Goal: Task Accomplishment & Management: Complete application form

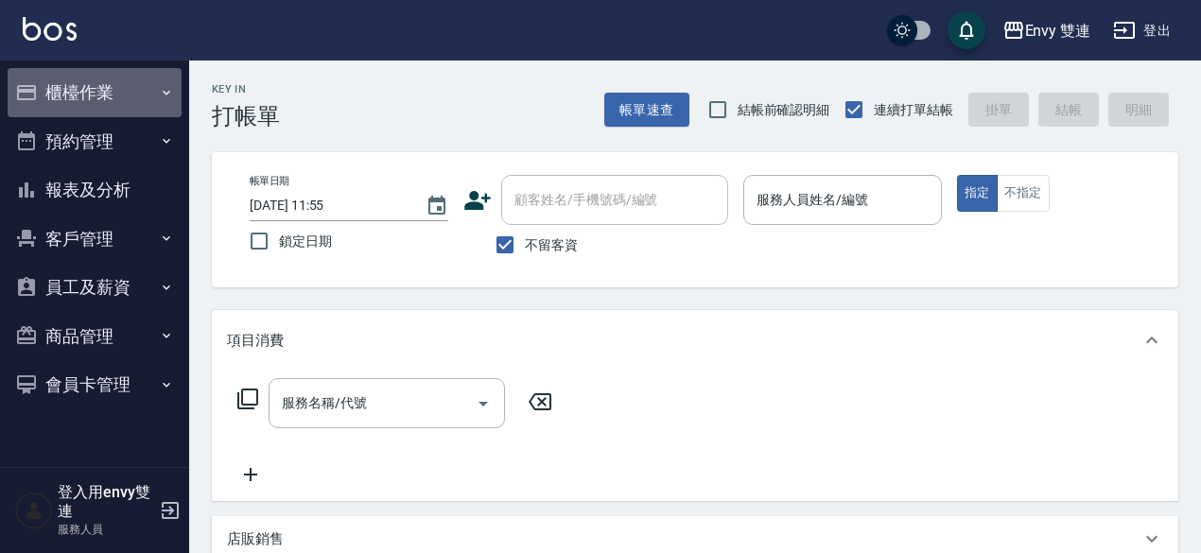
click at [85, 96] on button "櫃檯作業" at bounding box center [95, 92] width 174 height 49
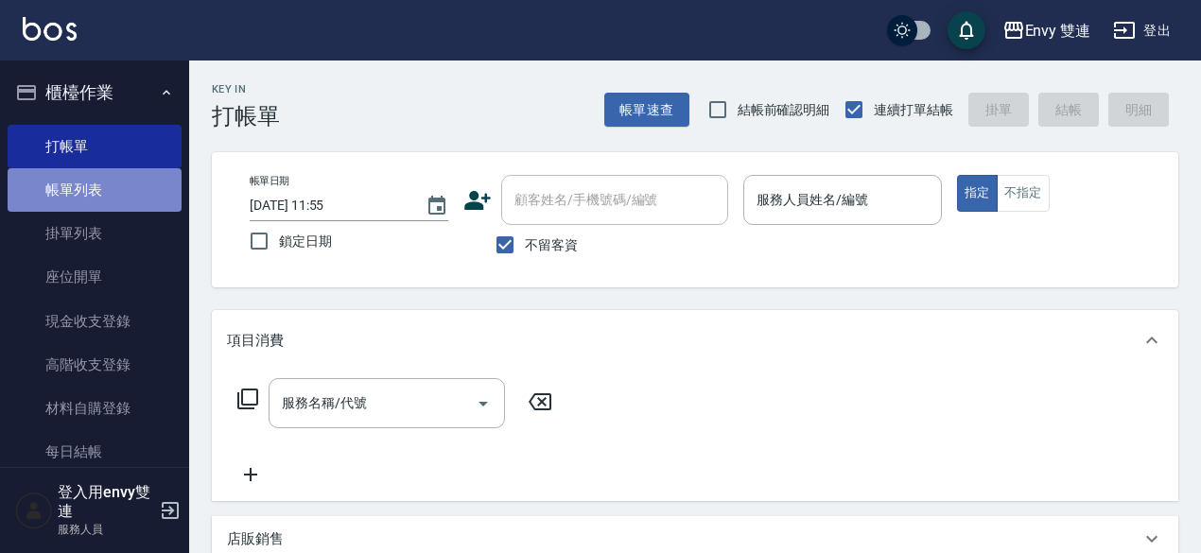
click at [121, 200] on link "帳單列表" at bounding box center [95, 190] width 174 height 44
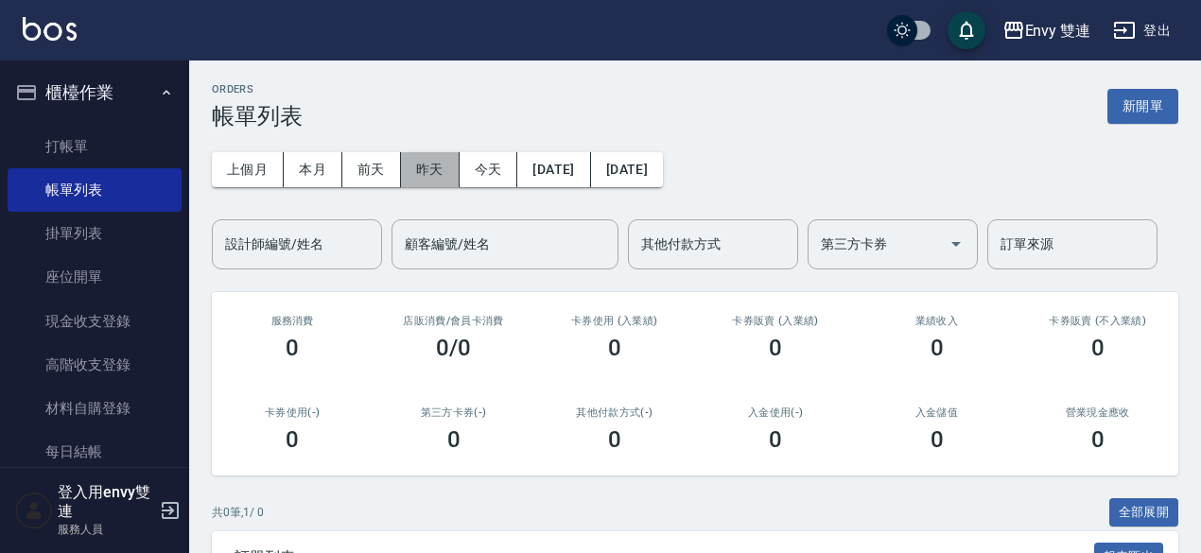
click at [429, 169] on button "昨天" at bounding box center [430, 169] width 59 height 35
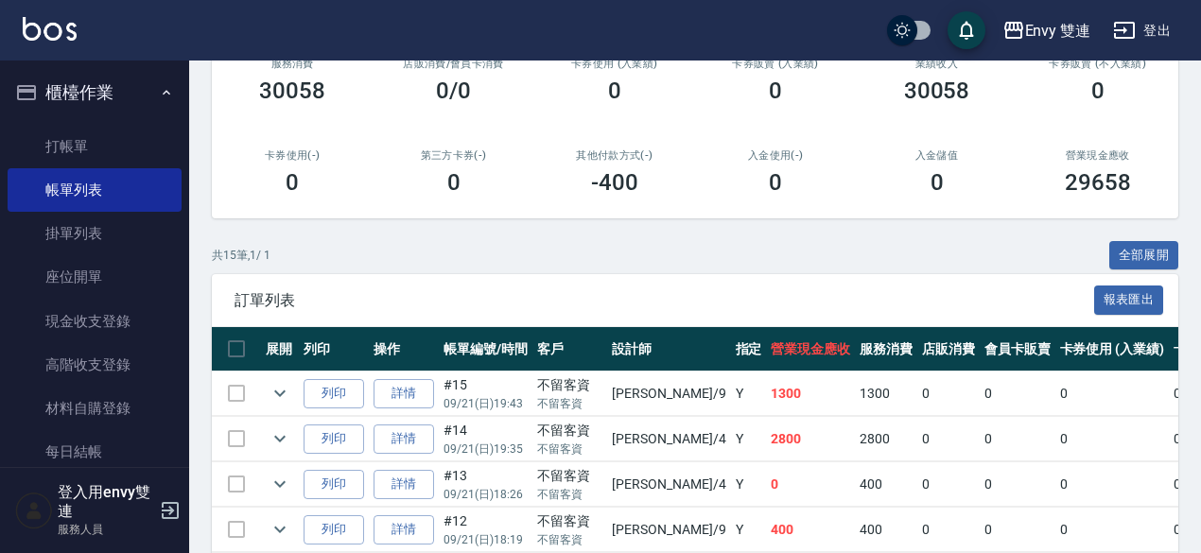
scroll to position [255, 0]
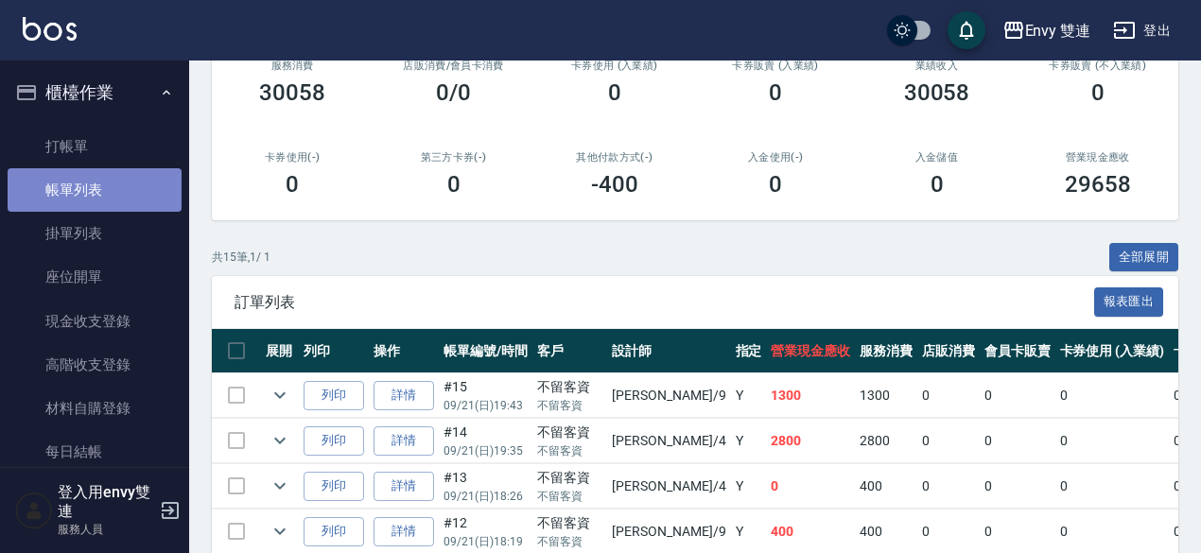
click at [110, 168] on link "帳單列表" at bounding box center [95, 190] width 174 height 44
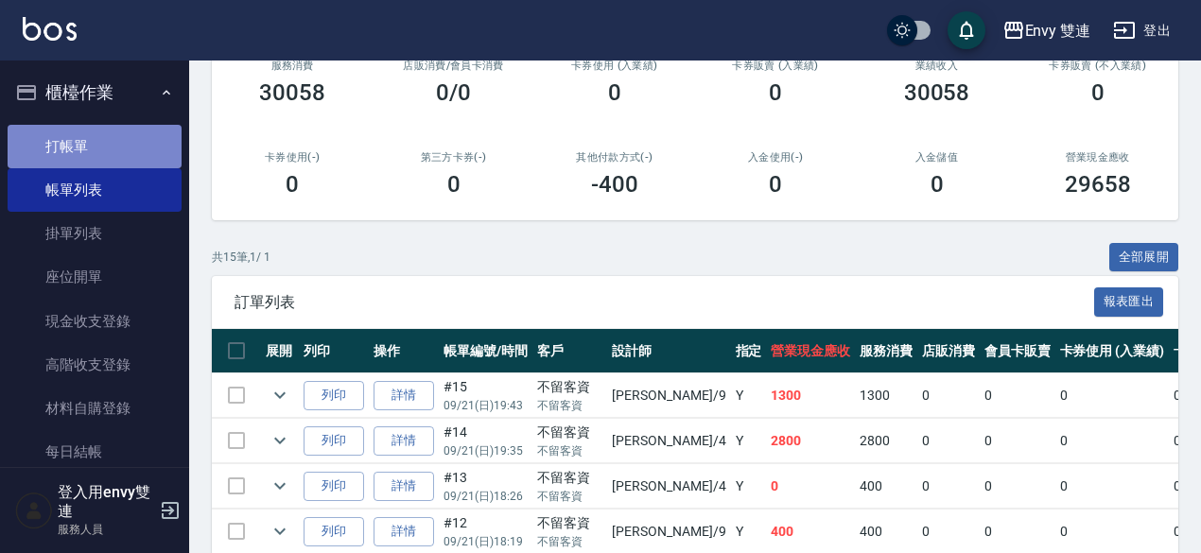
click at [131, 132] on link "打帳單" at bounding box center [95, 147] width 174 height 44
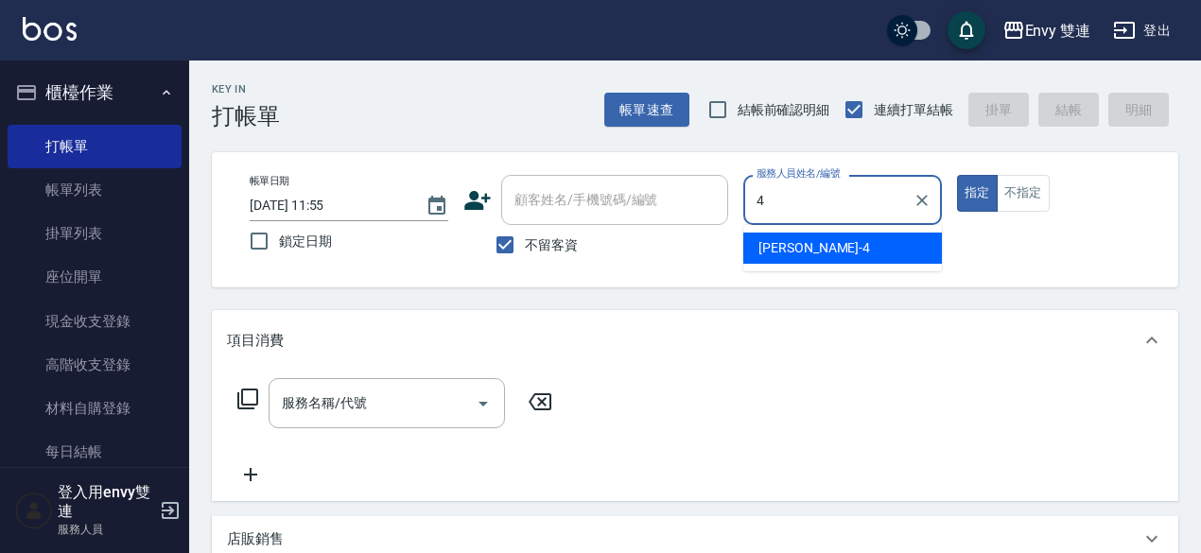
type input "[PERSON_NAME]-4"
type button "true"
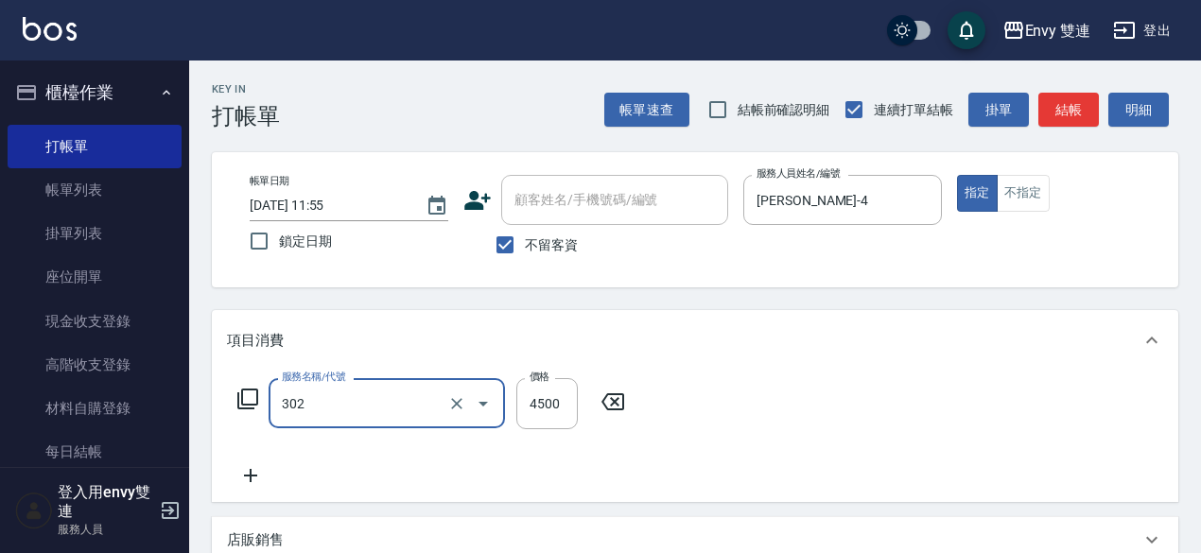
type input "水質感熱塑燙(302)"
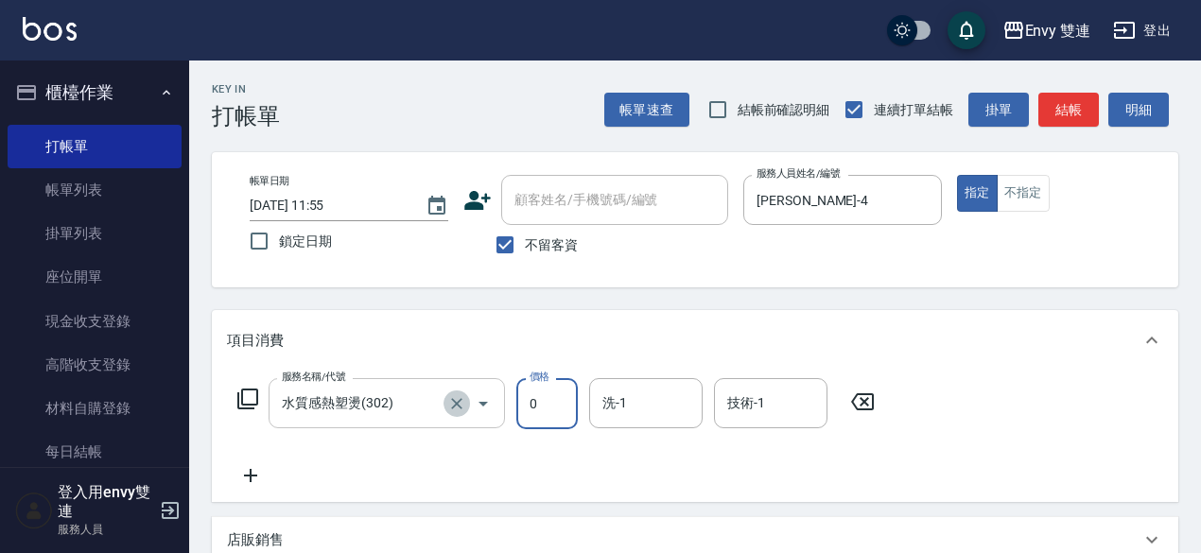
click at [465, 398] on icon "Clear" at bounding box center [456, 403] width 19 height 19
type input "0"
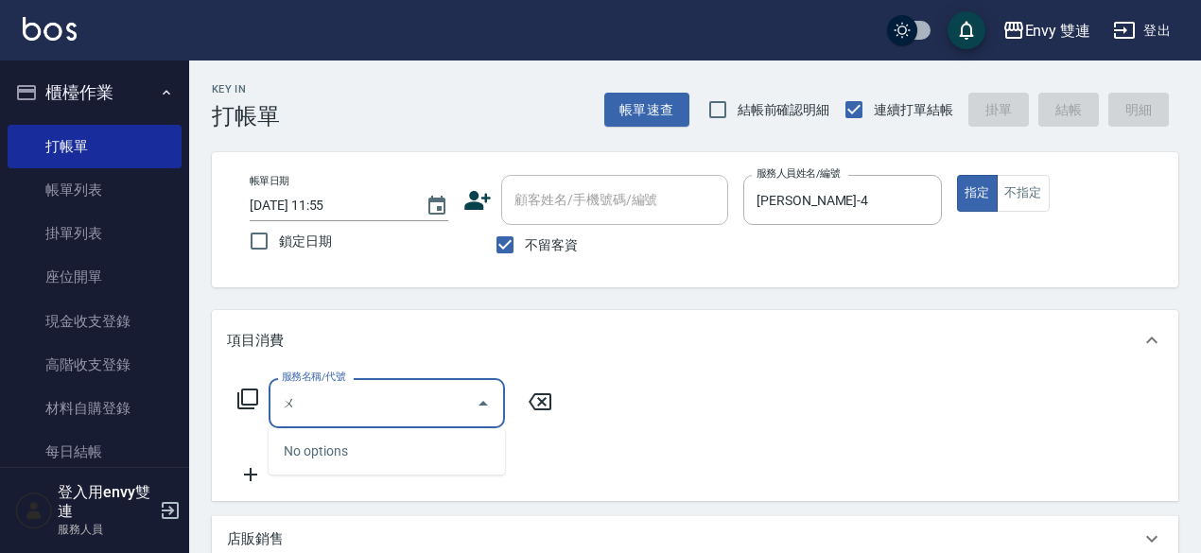
type input "五"
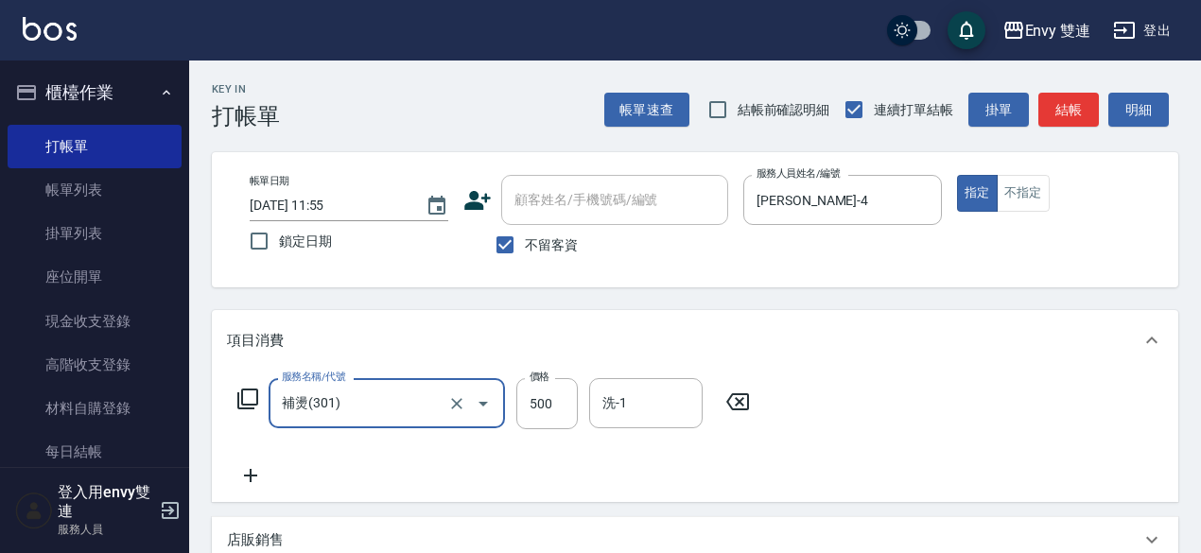
type input "補燙(301)"
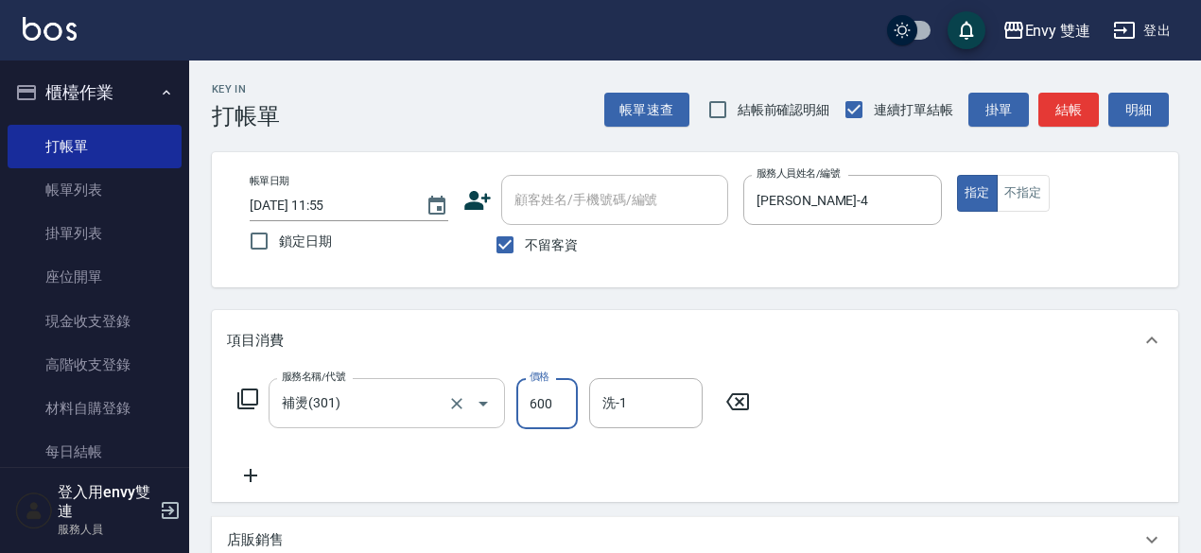
type input "600"
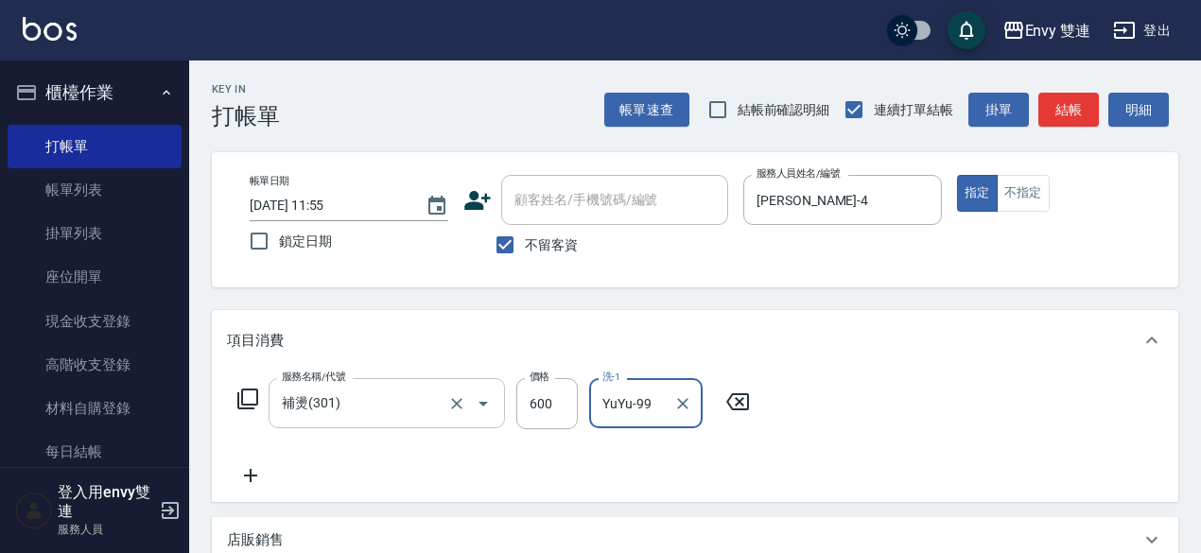
type input "YuYu-99"
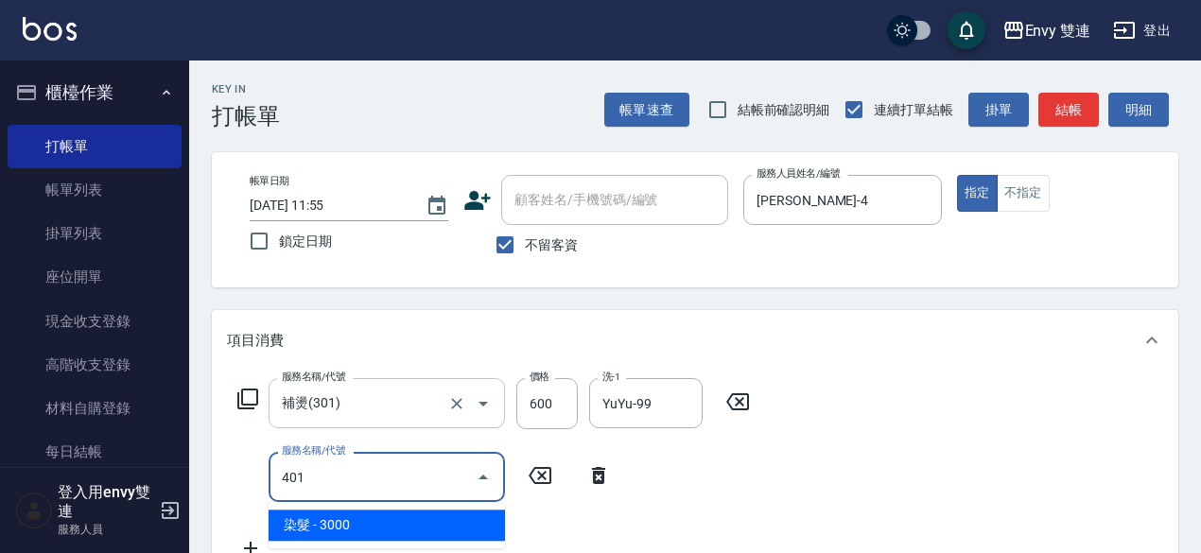
type input "染髮(401)"
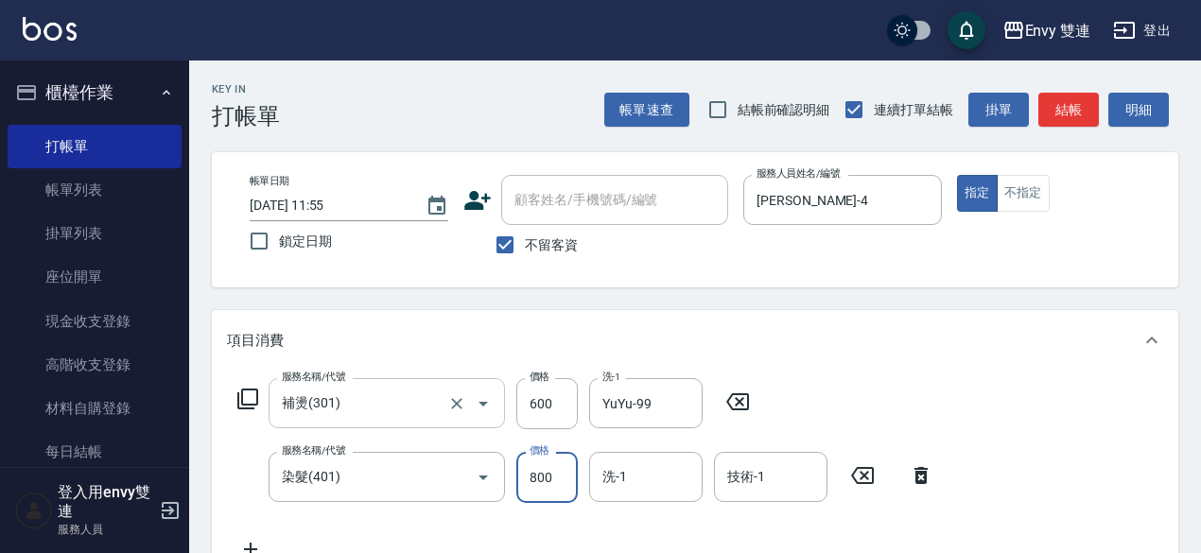
type input "800"
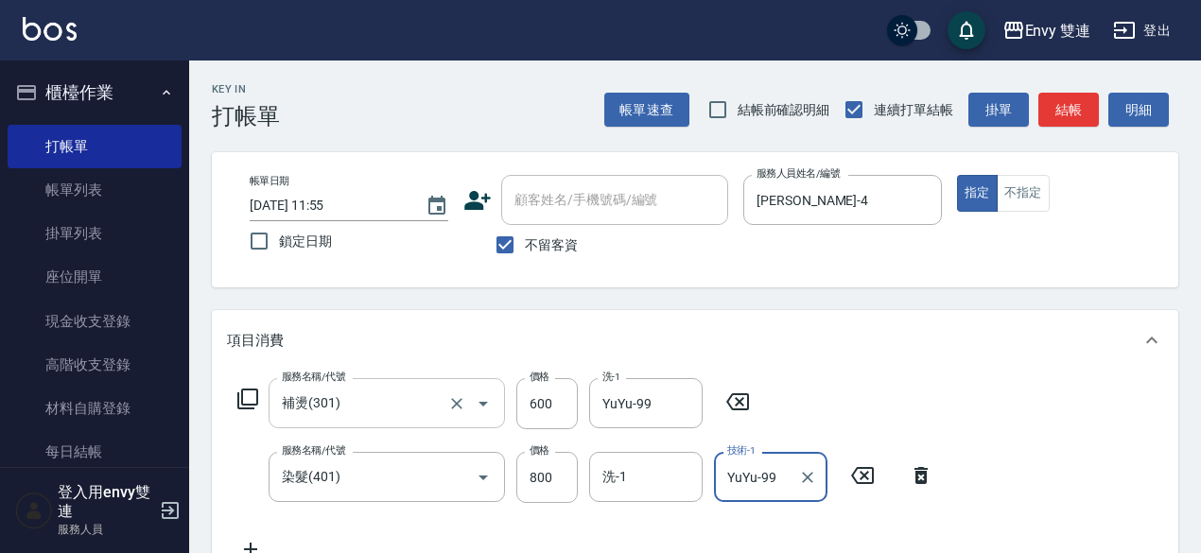
type input "YuYu-99"
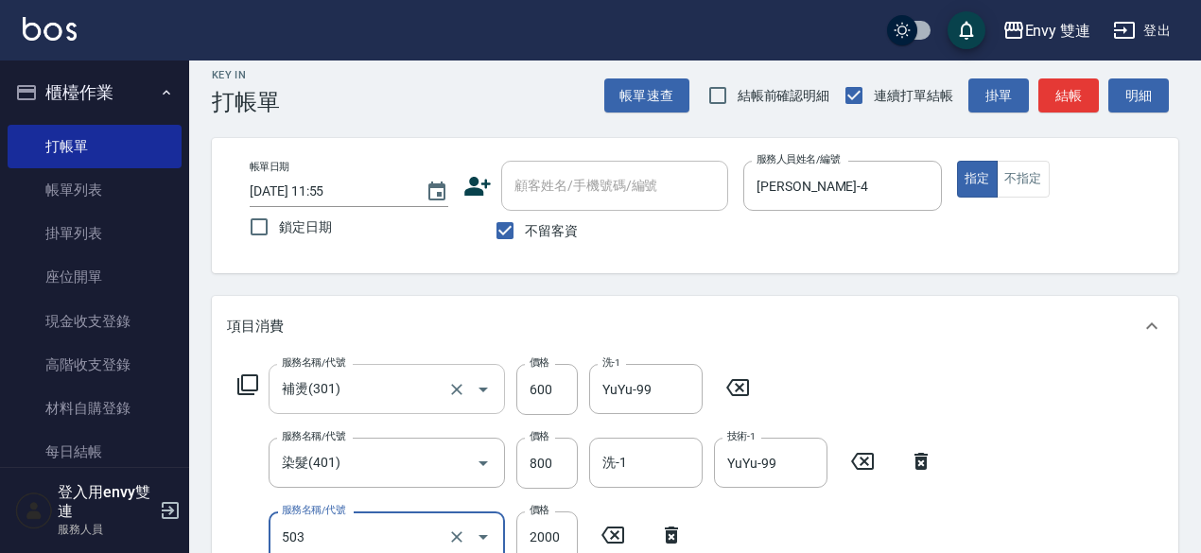
type input "日本結構二段式(503)"
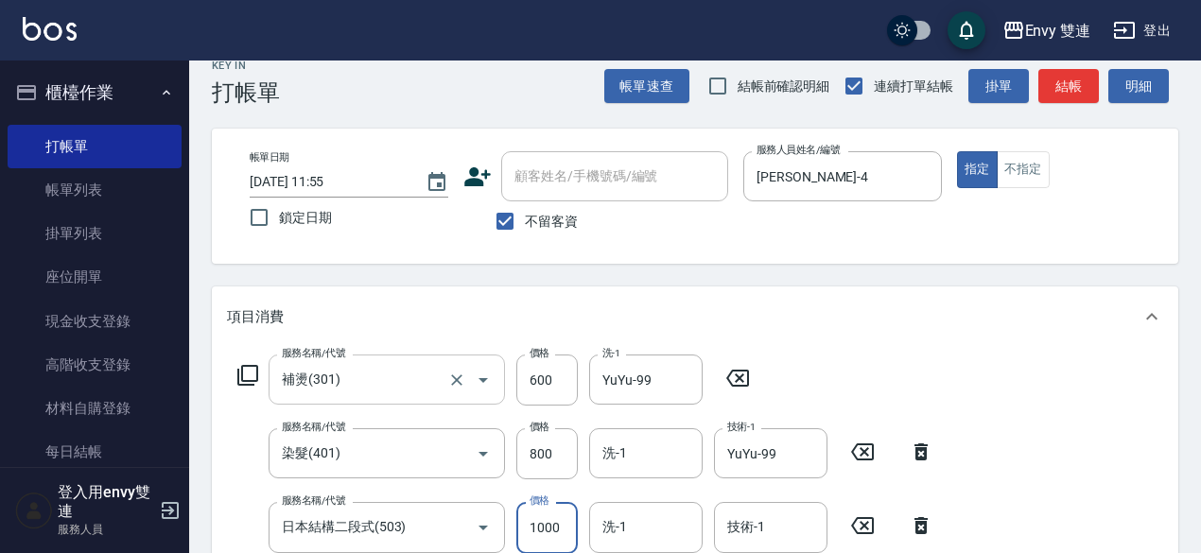
type input "1000"
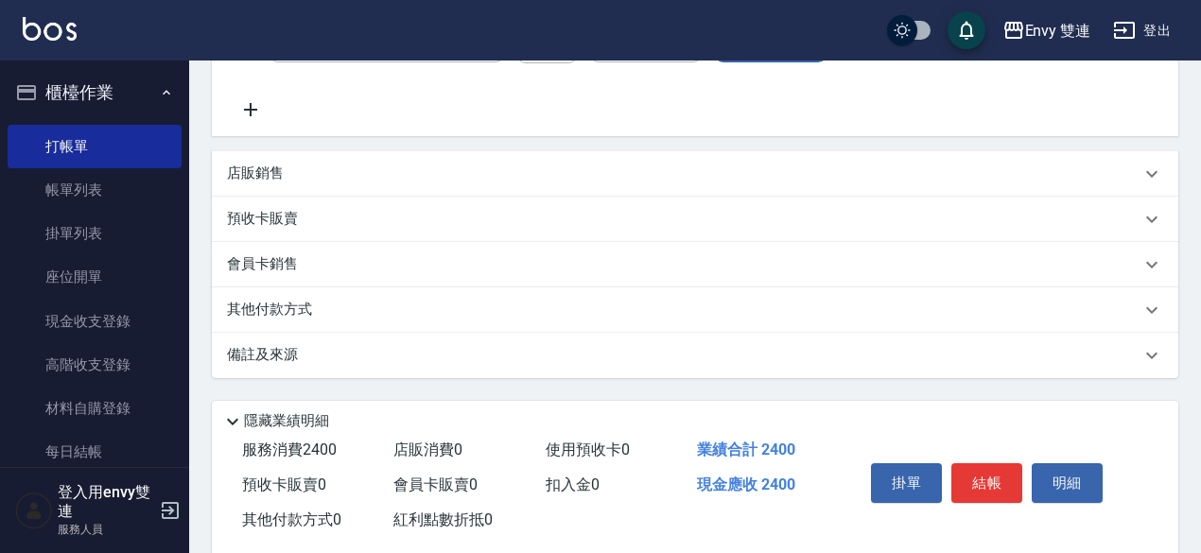
scroll to position [0, 0]
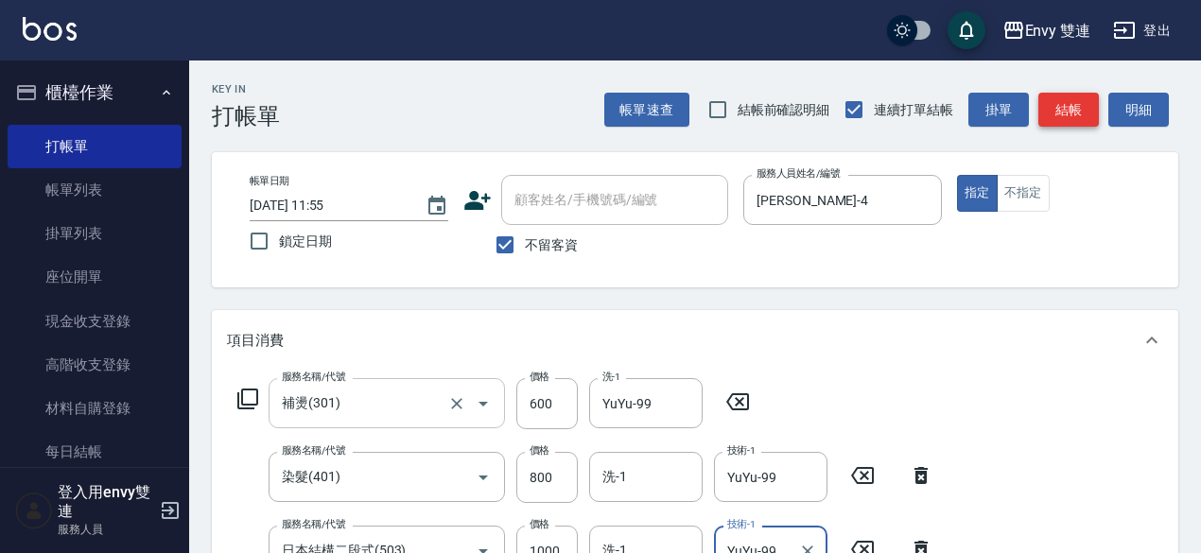
type input "YuYu-99"
click at [1070, 118] on button "結帳" at bounding box center [1068, 110] width 61 height 35
type input "[DATE] 11:56"
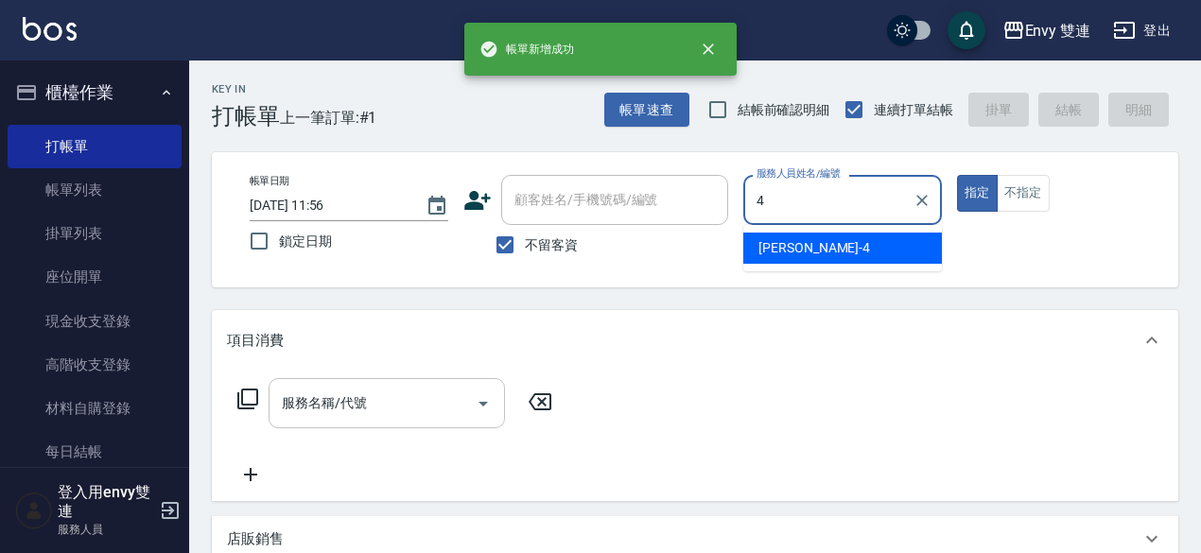
type input "[PERSON_NAME]-4"
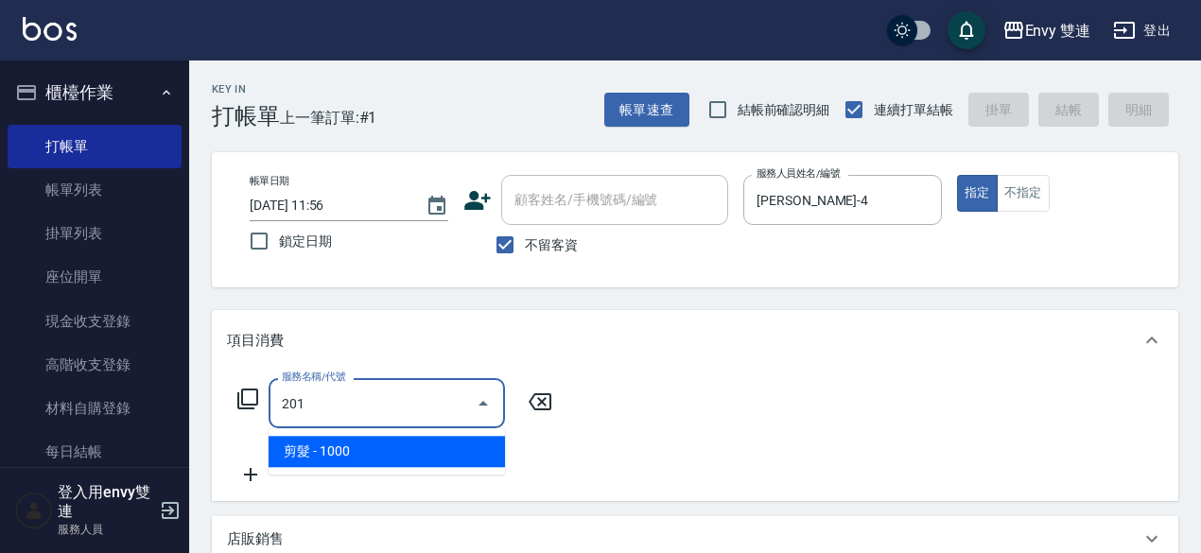
type input "剪髮(201)"
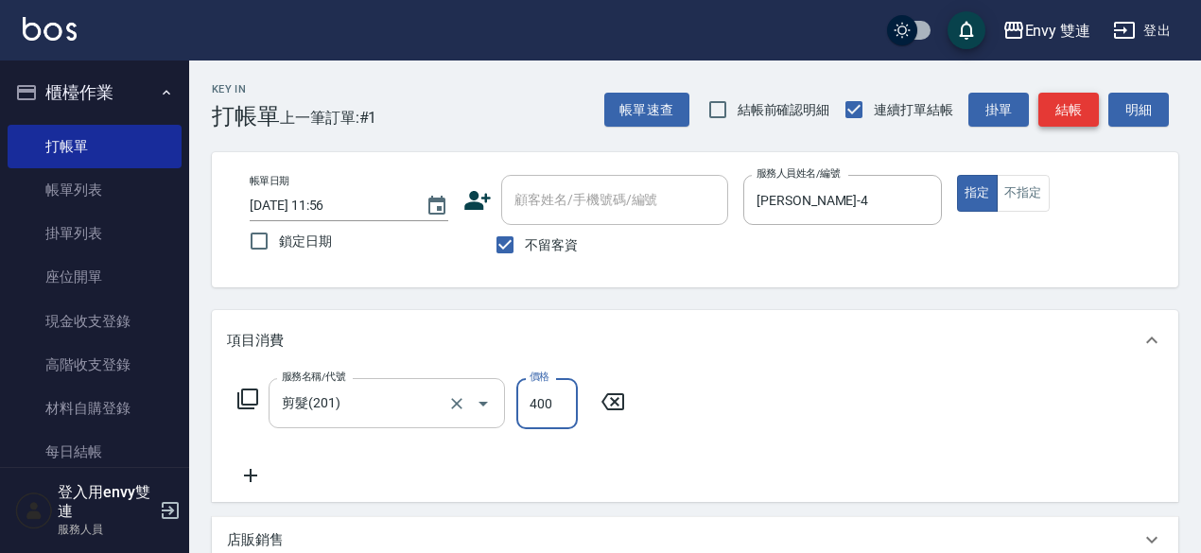
type input "400"
click at [1069, 117] on button "結帳" at bounding box center [1068, 110] width 61 height 35
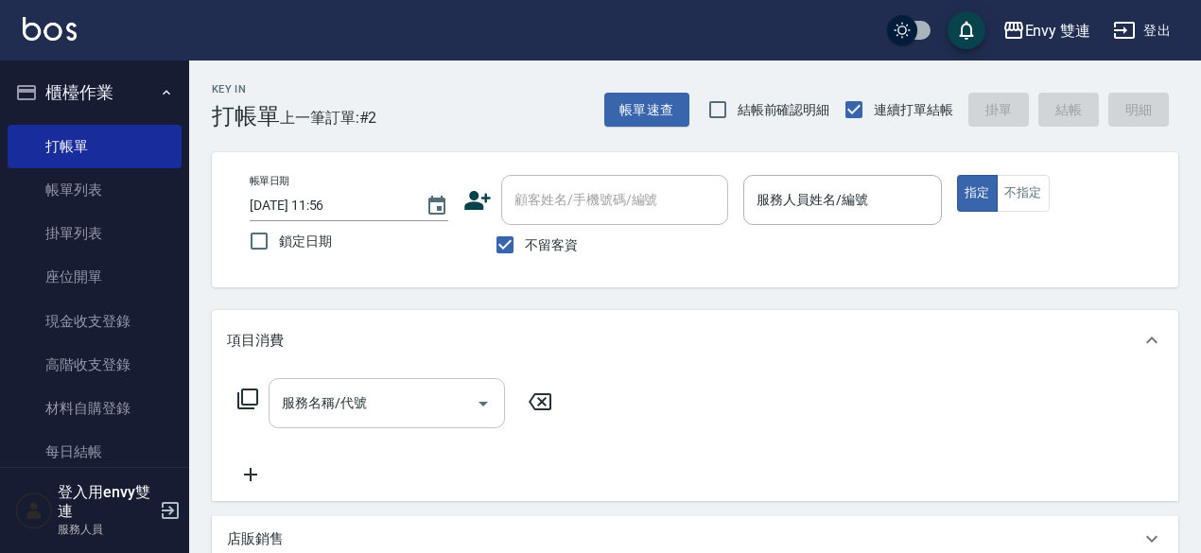
click at [1124, 155] on div "帳單日期 [DATE] 11:56 鎖定日期 顧客姓名/手機號碼/編號 顧客姓名/手機號碼/編號 不留客資 服務人員姓名/編號 服務人員姓名/編號 指定 不指定" at bounding box center [695, 219] width 966 height 135
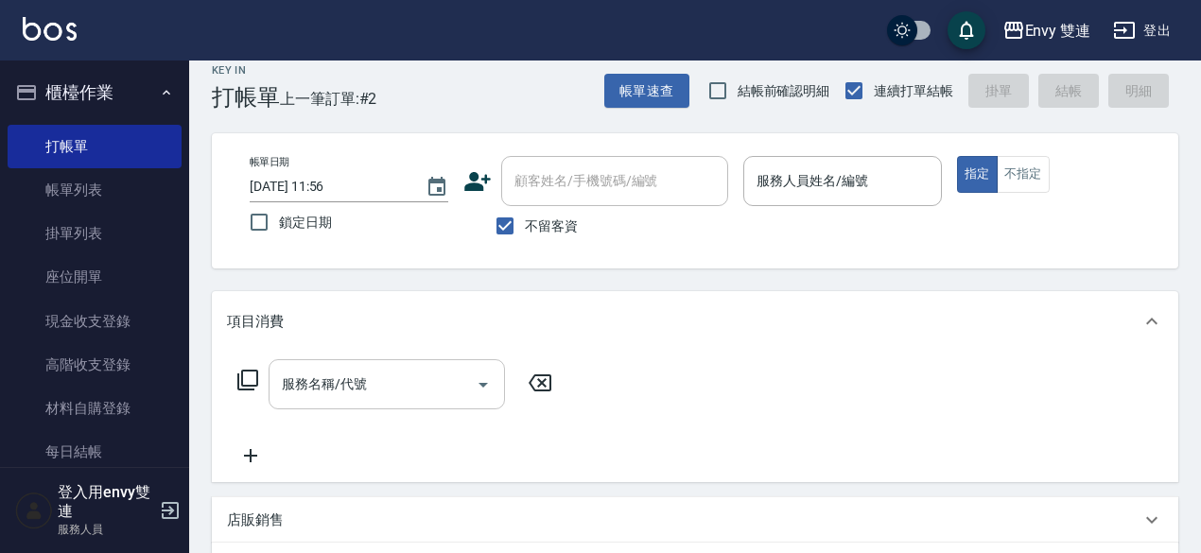
click at [1027, 238] on div "帳單日期 [DATE] 11:56 鎖定日期 顧客姓名/手機號碼/編號 顧客姓名/手機號碼/編號 不留客資 服務人員姓名/編號 服務人員姓名/編號 指定 不指定" at bounding box center [695, 201] width 921 height 90
click at [1052, 214] on div "帳單日期 [DATE] 11:56 鎖定日期 顧客姓名/手機號碼/編號 顧客姓名/手機號碼/編號 不留客資 服務人員姓名/編號 服務人員姓名/編號 指定 不指定" at bounding box center [695, 201] width 921 height 90
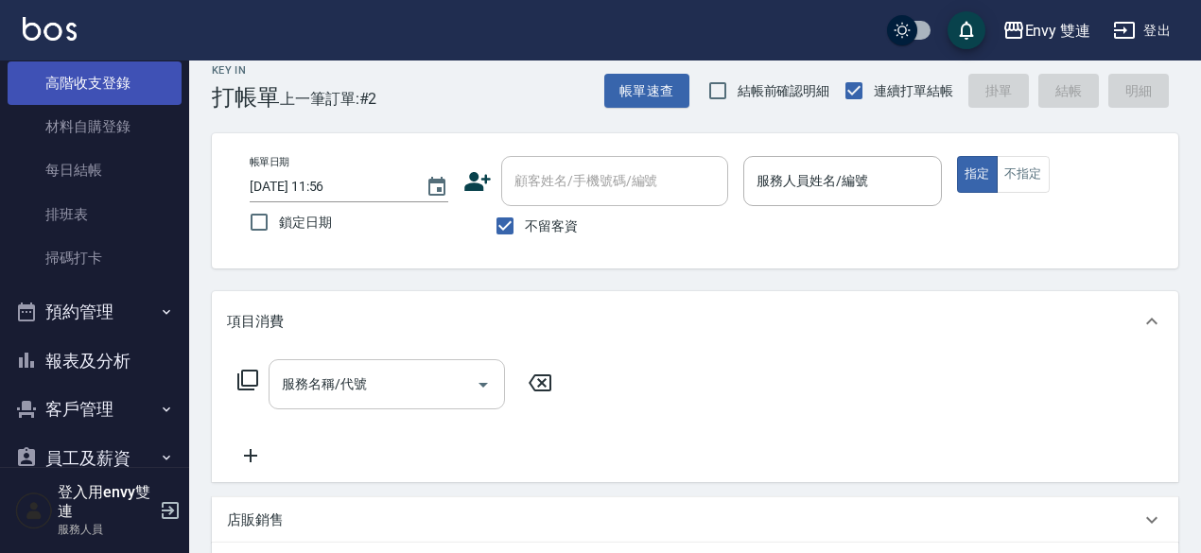
scroll to position [295, 0]
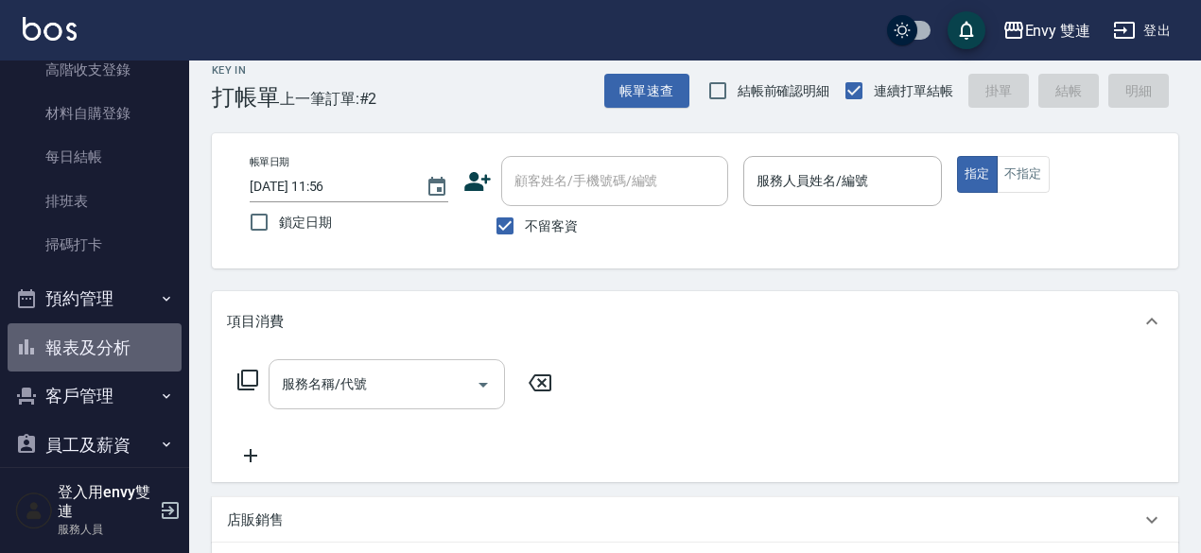
click at [120, 337] on button "報表及分析" at bounding box center [95, 347] width 174 height 49
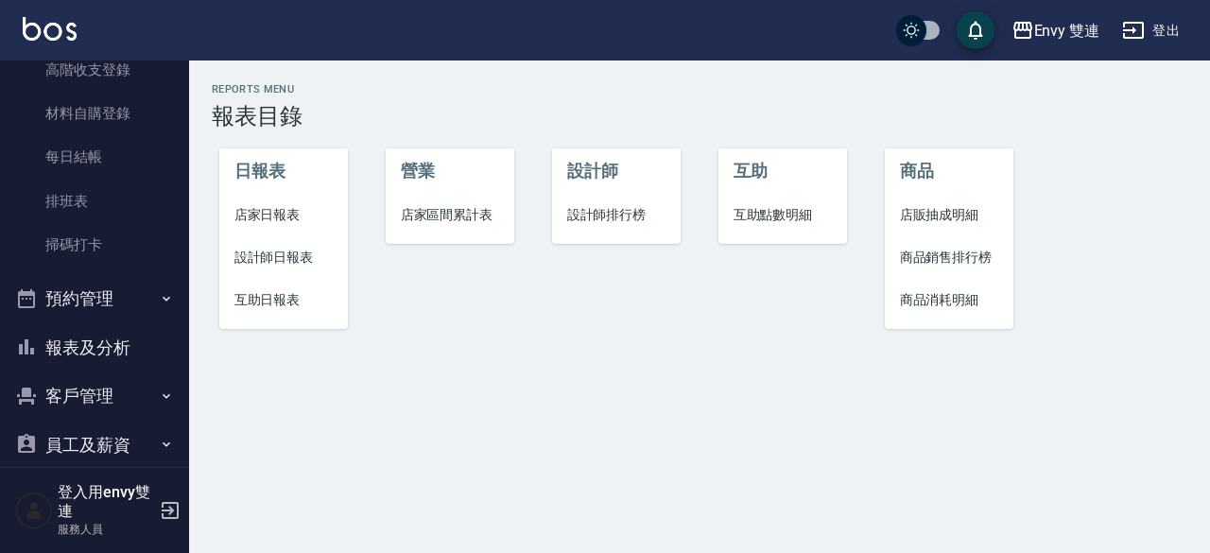
click at [268, 256] on span "設計師日報表" at bounding box center [284, 258] width 99 height 20
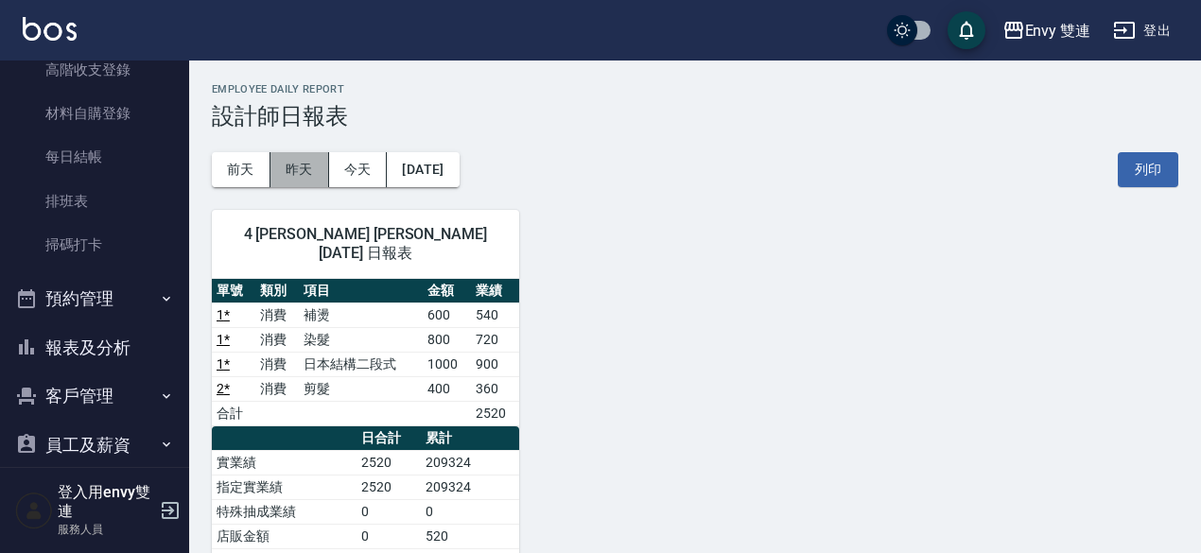
click at [296, 173] on button "昨天" at bounding box center [299, 169] width 59 height 35
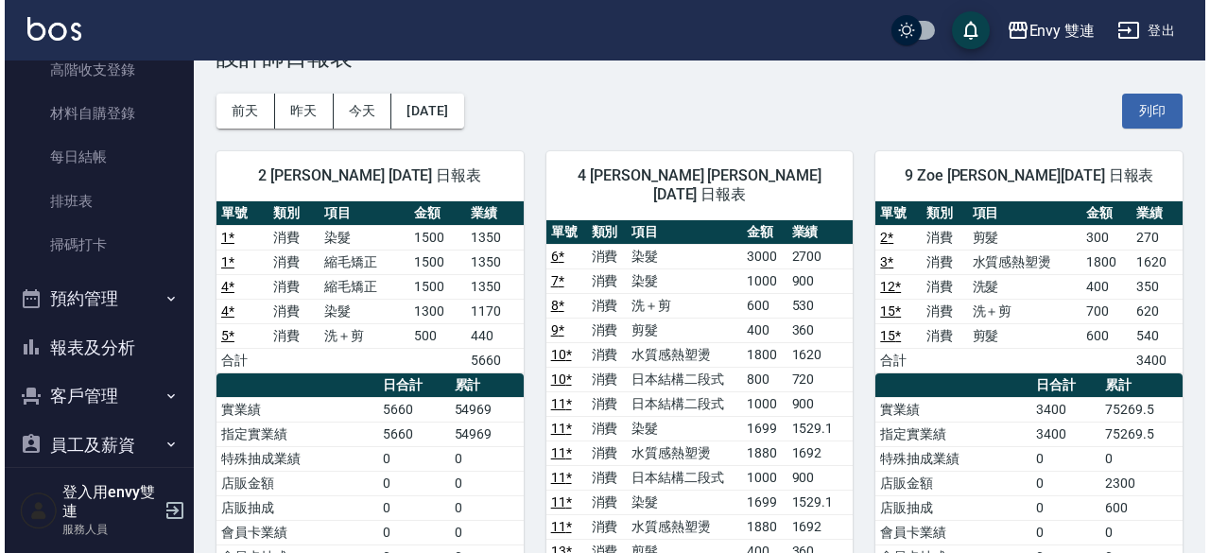
scroll to position [53, 0]
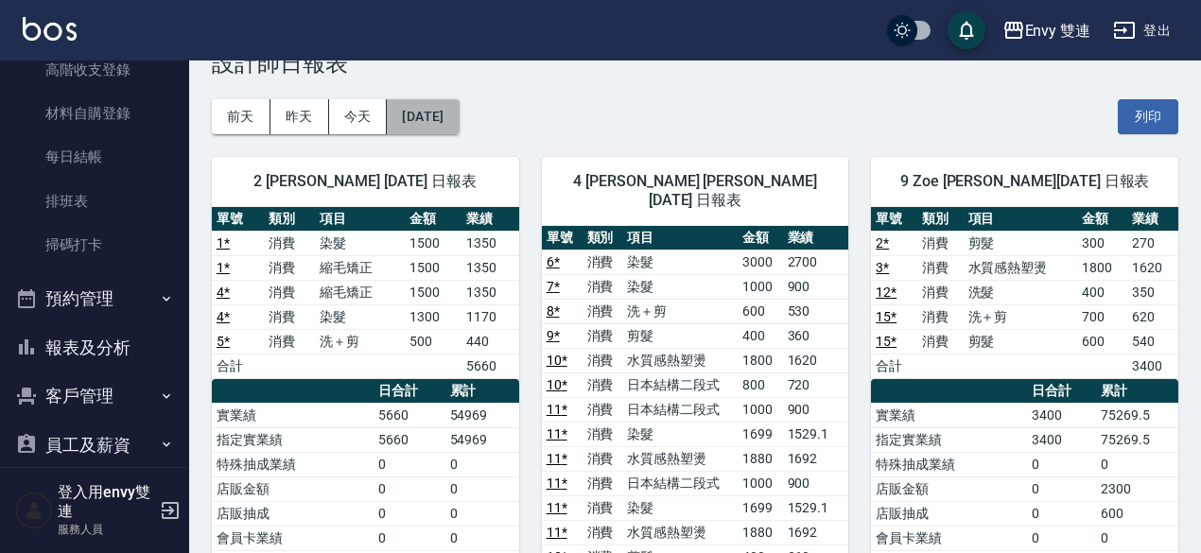
click at [441, 108] on button "[DATE]" at bounding box center [423, 116] width 72 height 35
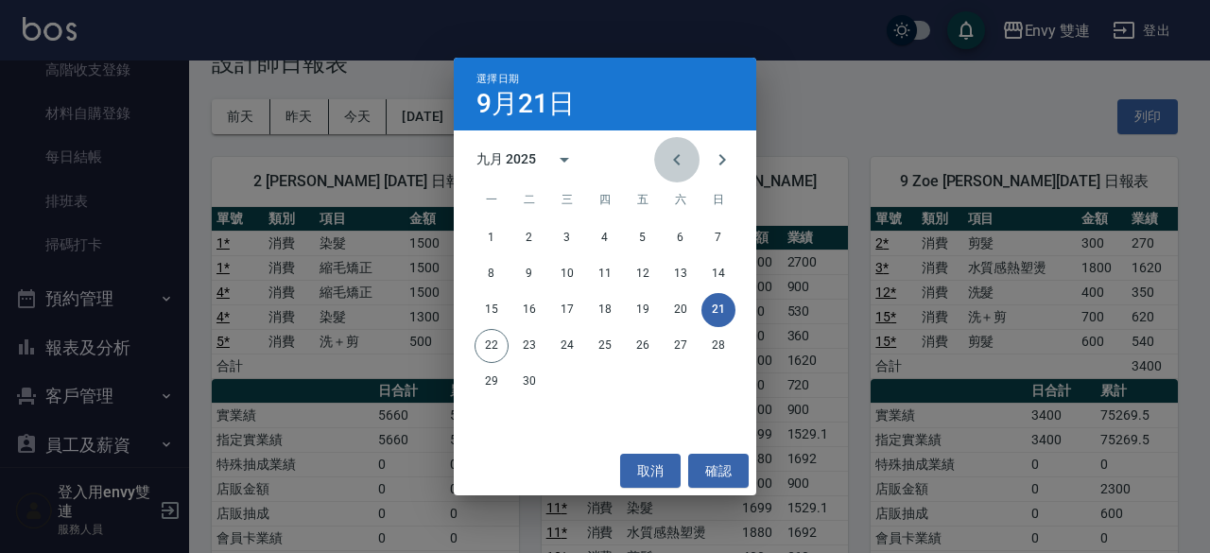
click at [674, 160] on icon "Previous month" at bounding box center [676, 159] width 7 height 11
click at [598, 345] on button "21" at bounding box center [605, 346] width 34 height 34
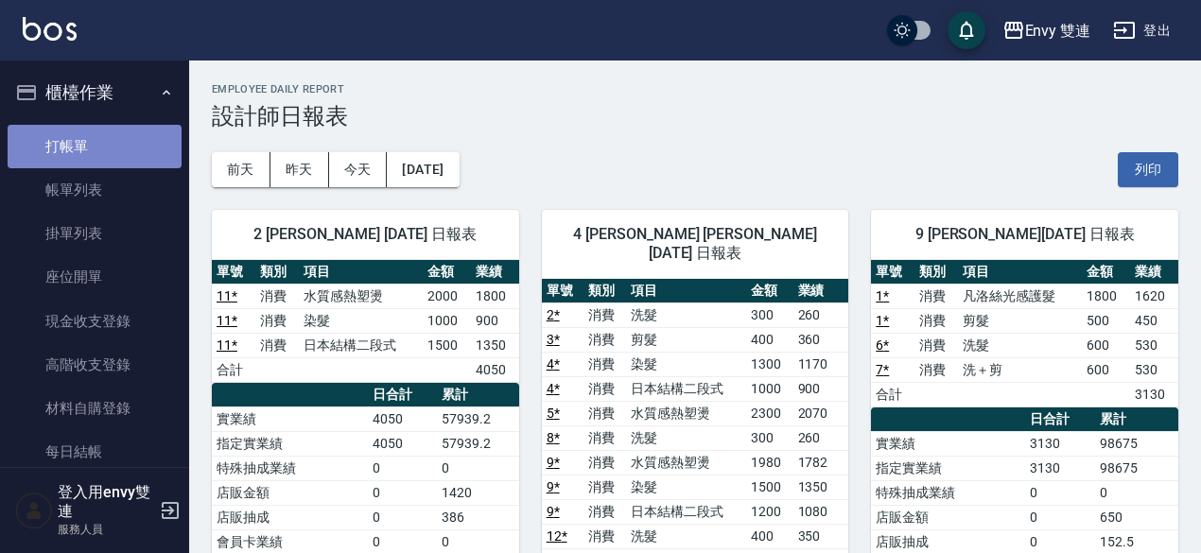
click at [136, 158] on link "打帳單" at bounding box center [95, 147] width 174 height 44
